Goal: Information Seeking & Learning: Learn about a topic

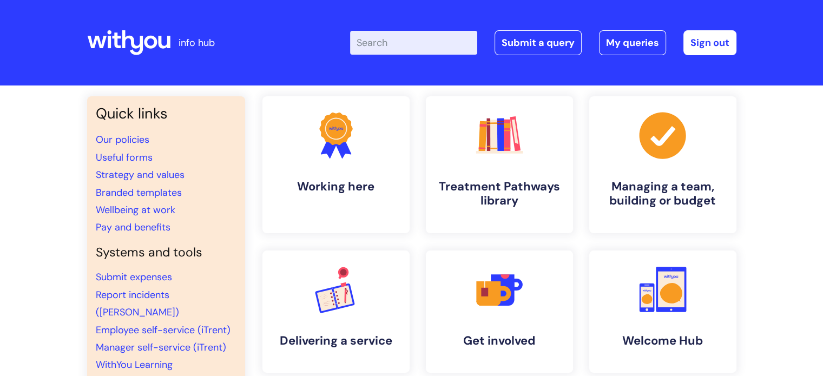
click at [402, 49] on input "Enter your search term here..." at bounding box center [413, 43] width 127 height 24
type input "i"
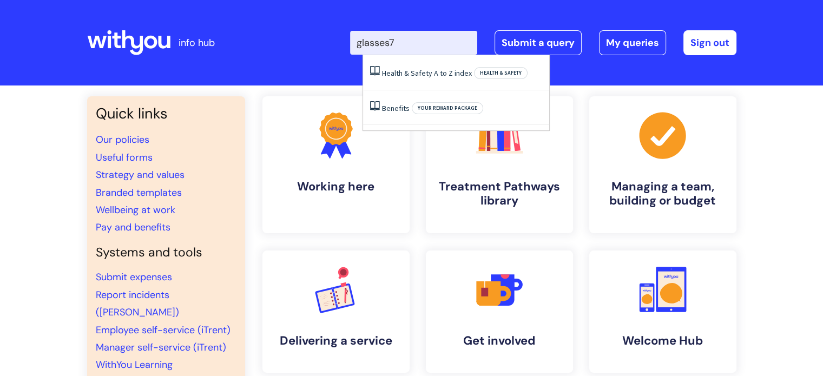
type input "glasses"
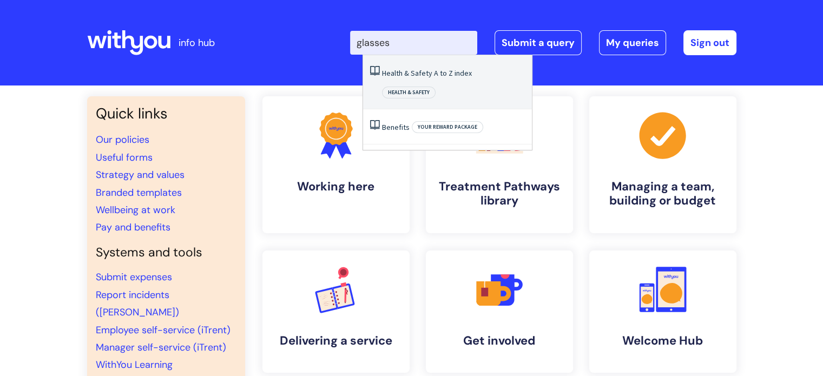
click at [401, 88] on li "Health & Safety A to Z index Health & Safety" at bounding box center [447, 82] width 169 height 54
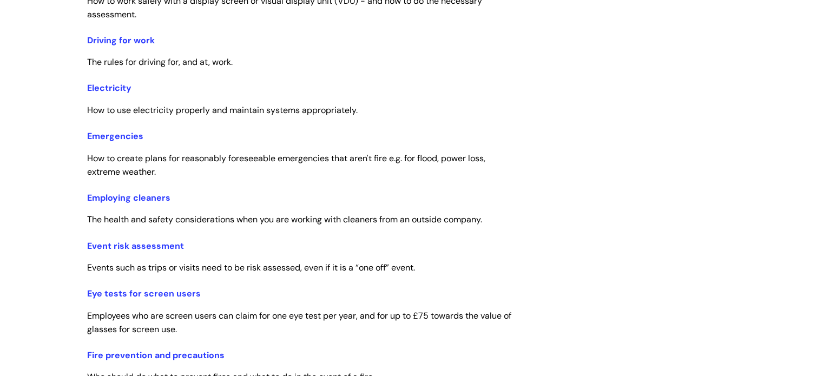
scroll to position [777, 0]
click at [164, 294] on link "Eye tests for screen users" at bounding box center [144, 292] width 114 height 11
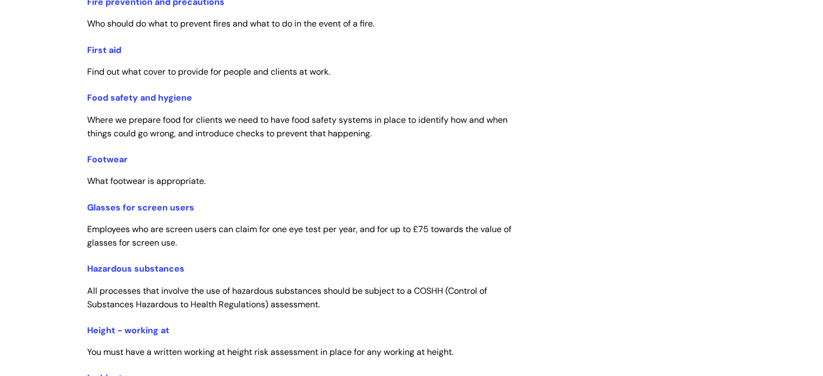
scroll to position [1131, 0]
click at [108, 207] on link "Glasses for screen users" at bounding box center [140, 206] width 107 height 11
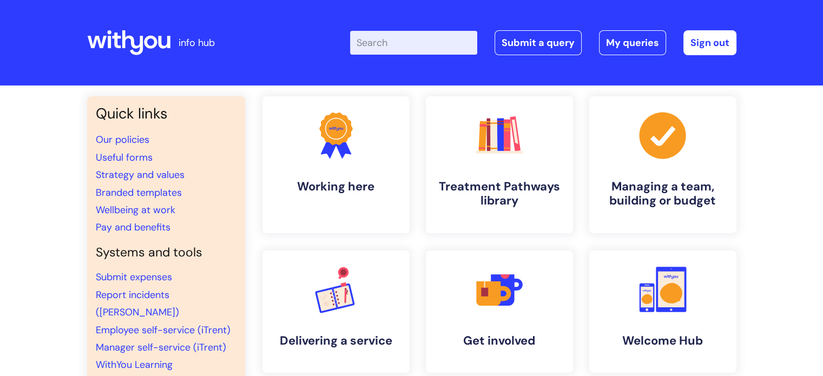
click at [411, 64] on div "Enter your search term here... Search Submit a query My queries Welcome Myrren …" at bounding box center [492, 43] width 488 height 64
click at [405, 51] on input "Enter your search term here..." at bounding box center [413, 43] width 127 height 24
type input "vdu"
click button "Search" at bounding box center [0, 0] width 0 height 0
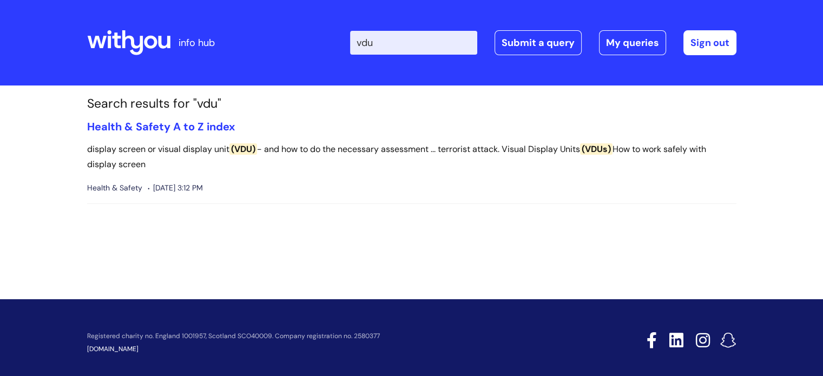
click at [404, 47] on input "vdu" at bounding box center [413, 43] width 127 height 24
type input "v"
type input "f"
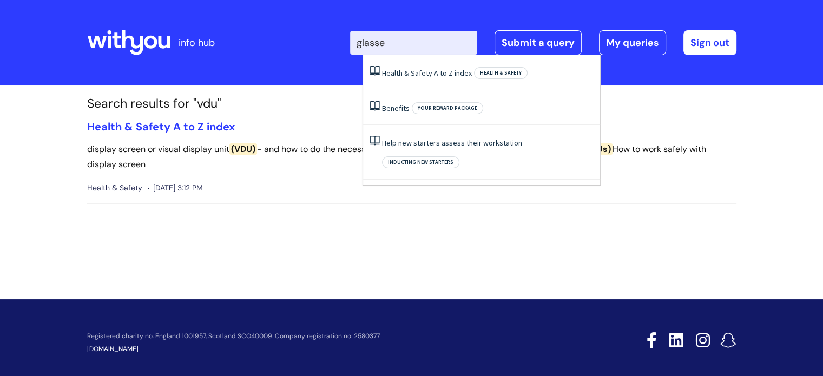
type input "glasse"
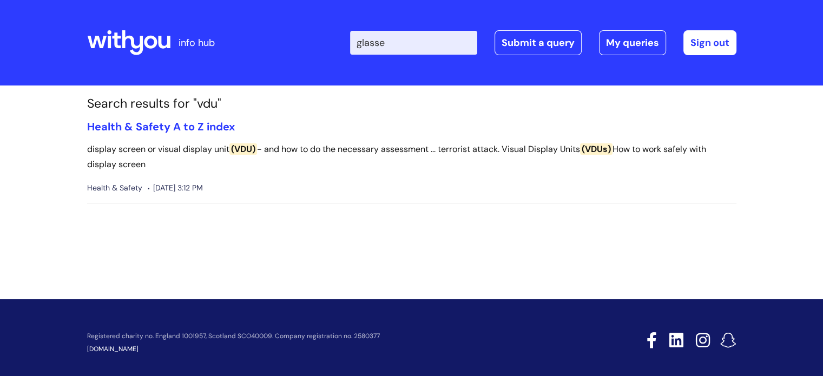
click at [505, 144] on p "display screen or visual display unit (VDU) - and how to do the necessary asses…" at bounding box center [411, 157] width 649 height 31
